Goal: Find specific page/section: Find specific page/section

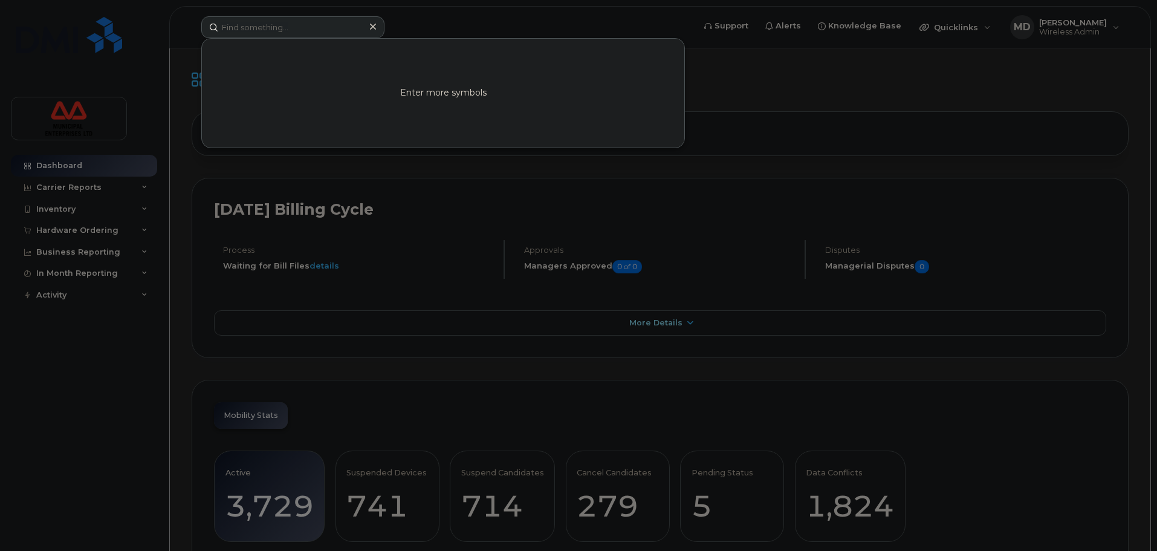
click at [319, 29] on input at bounding box center [292, 27] width 183 height 22
type input "[PERSON_NAME]"
click at [416, 106] on link "Go to Sign In Page" at bounding box center [443, 103] width 93 height 22
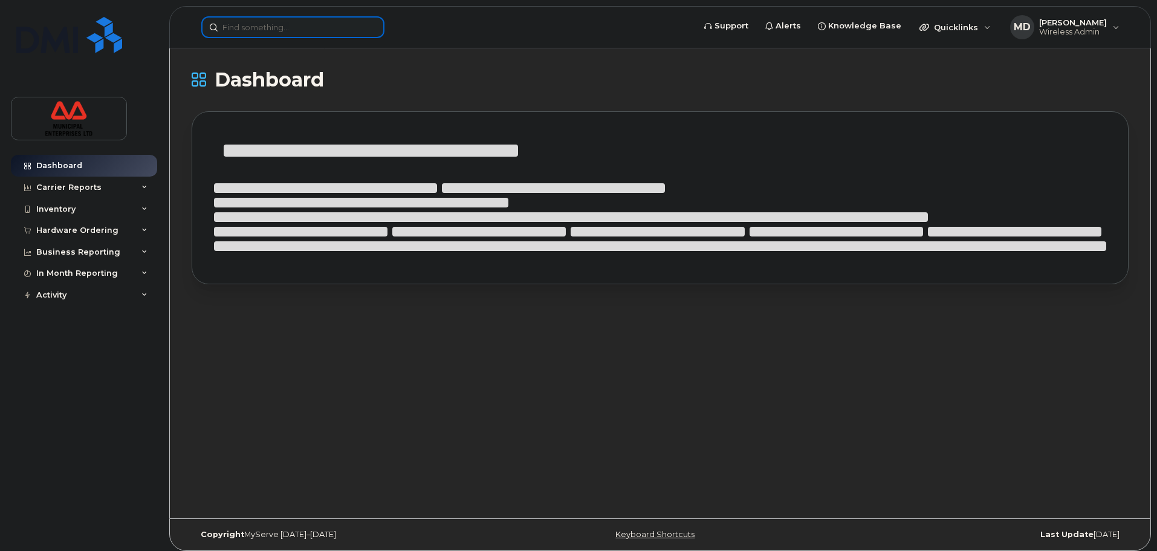
click at [265, 34] on input at bounding box center [292, 27] width 183 height 22
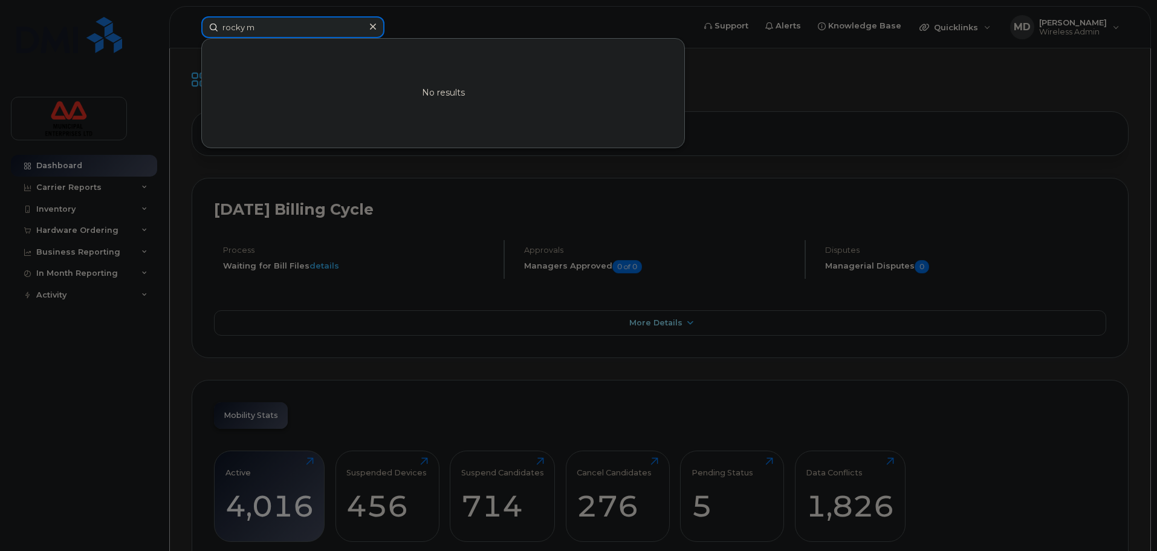
drag, startPoint x: 265, startPoint y: 24, endPoint x: 48, endPoint y: 34, distance: 217.2
click at [192, 34] on div "rocky m No results" at bounding box center [444, 27] width 504 height 22
drag, startPoint x: 270, startPoint y: 25, endPoint x: 135, endPoint y: 34, distance: 135.1
click at [192, 34] on div "brad new No results" at bounding box center [444, 27] width 504 height 22
paste input "7826406271"
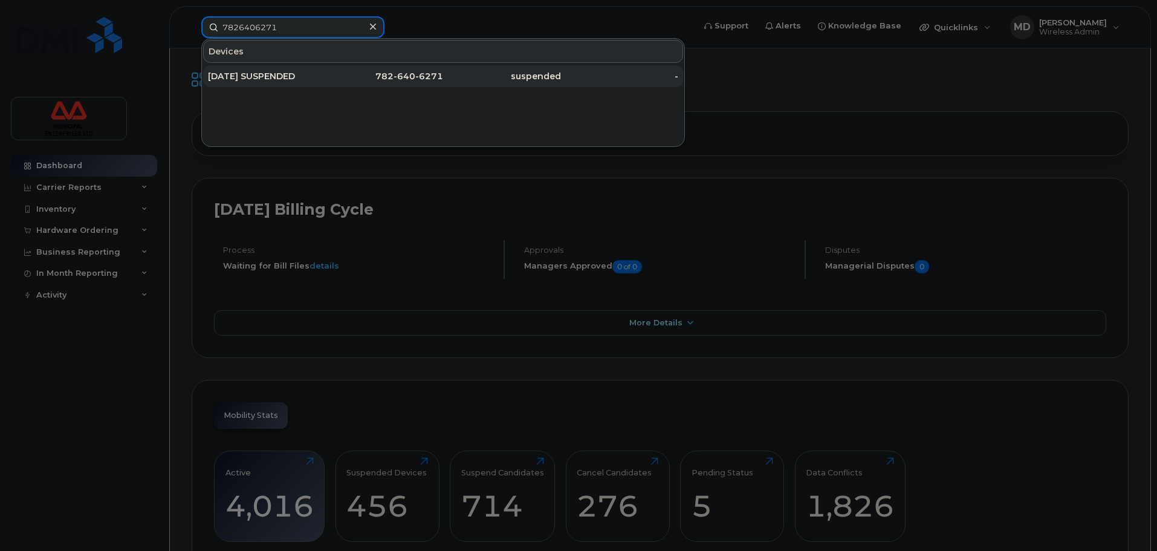
type input "7826406271"
click at [256, 73] on div "JULY 23 2025 SUSPENDED" at bounding box center [267, 76] width 118 height 12
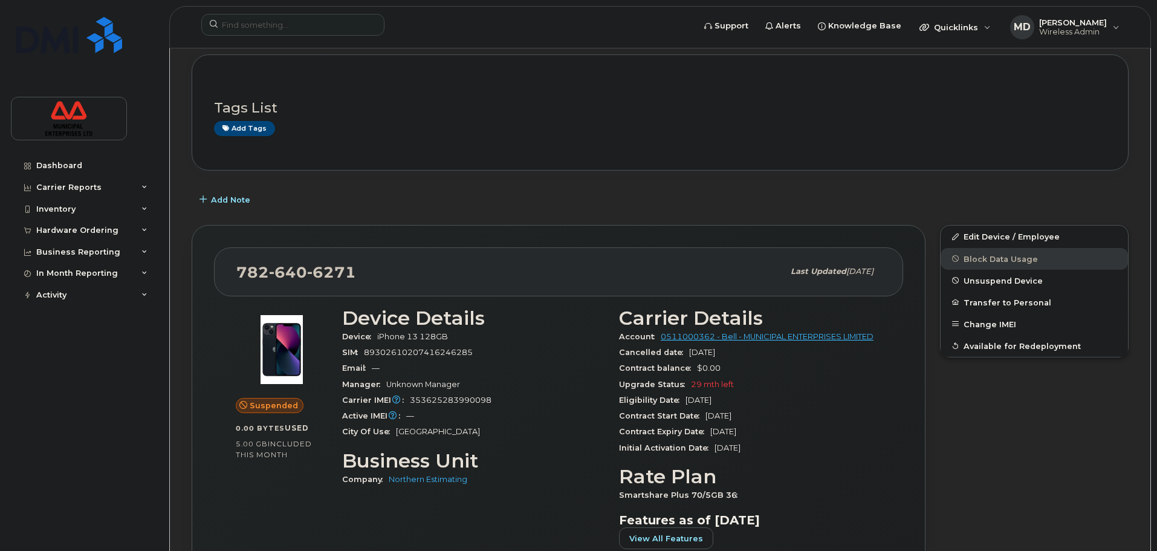
scroll to position [60, 0]
